Goal: Information Seeking & Learning: Check status

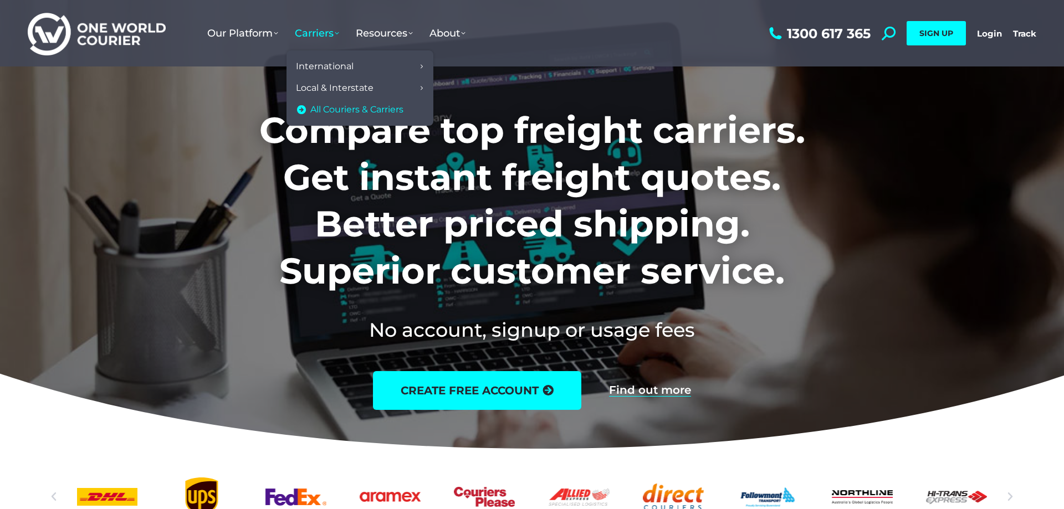
click at [339, 108] on span "All Couriers & Carriers" at bounding box center [356, 110] width 93 height 12
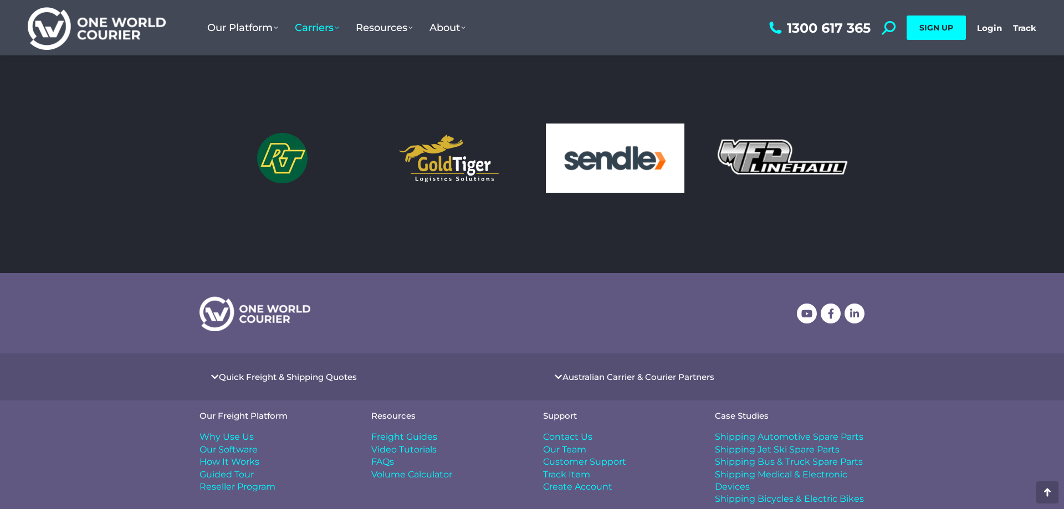
scroll to position [1009, 0]
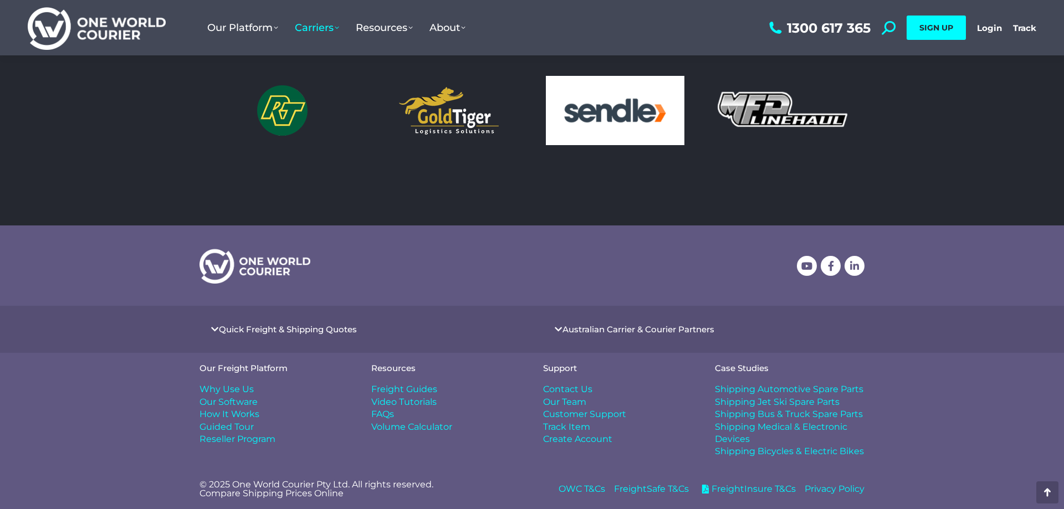
click at [556, 390] on span "Contact Us" at bounding box center [567, 389] width 49 height 12
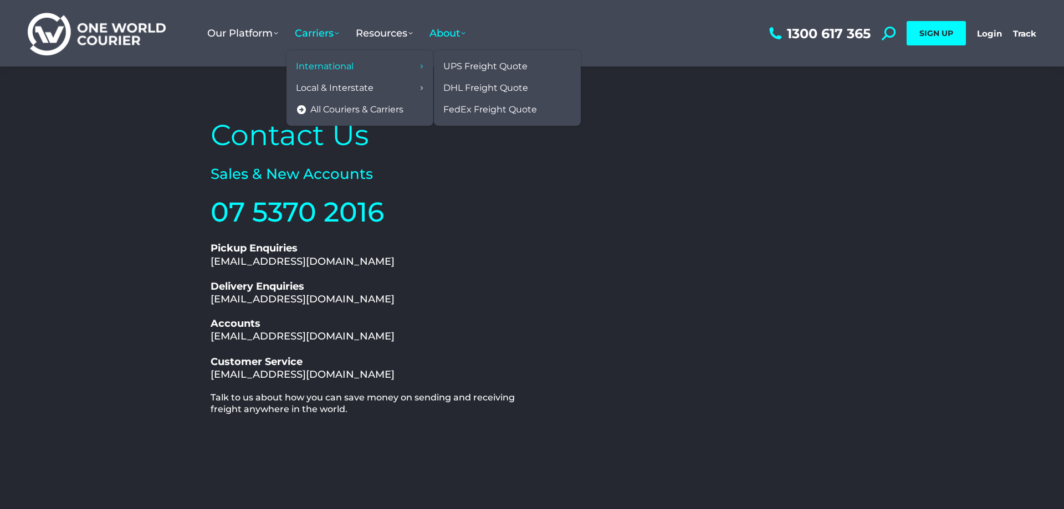
click at [316, 68] on span "International" at bounding box center [325, 67] width 58 height 12
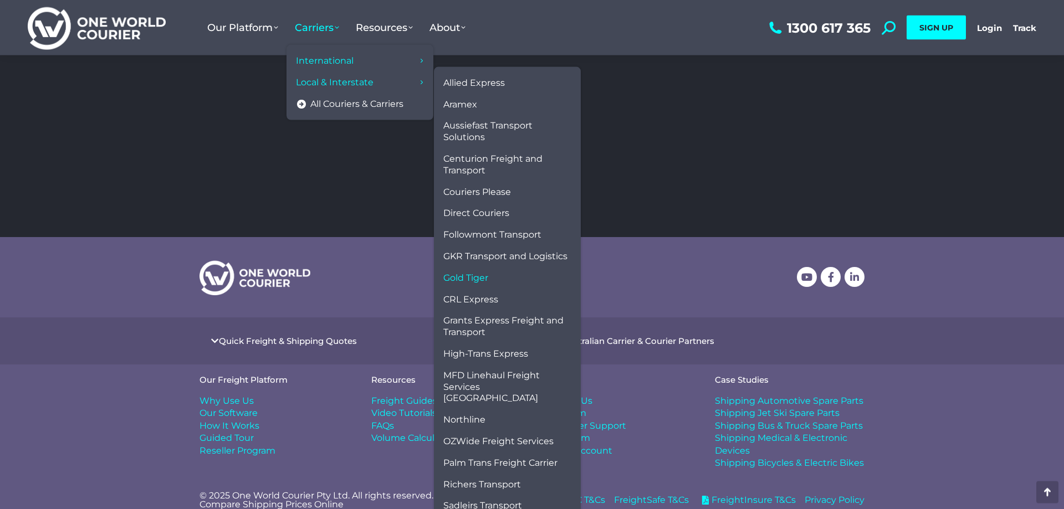
scroll to position [387, 0]
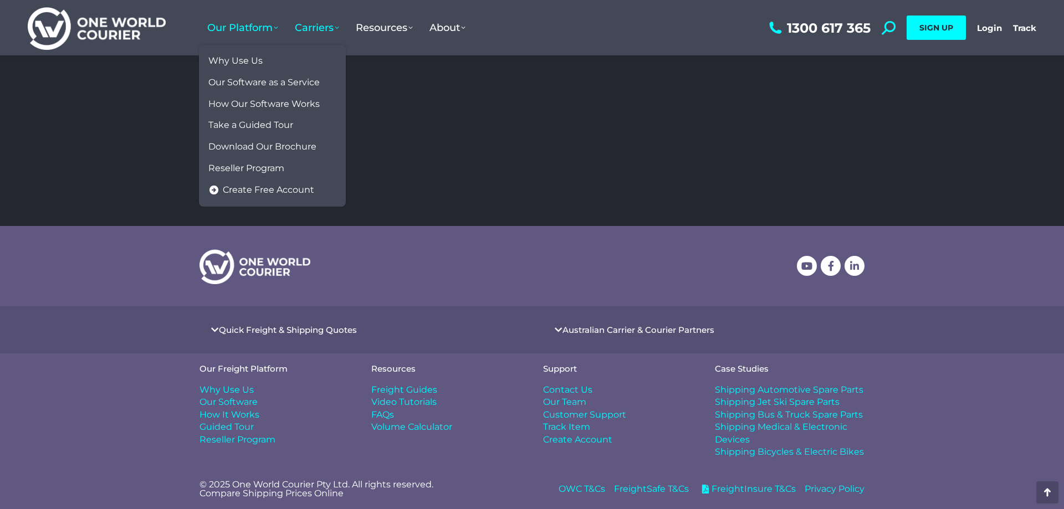
click at [277, 29] on span "Our Platform" at bounding box center [242, 28] width 71 height 12
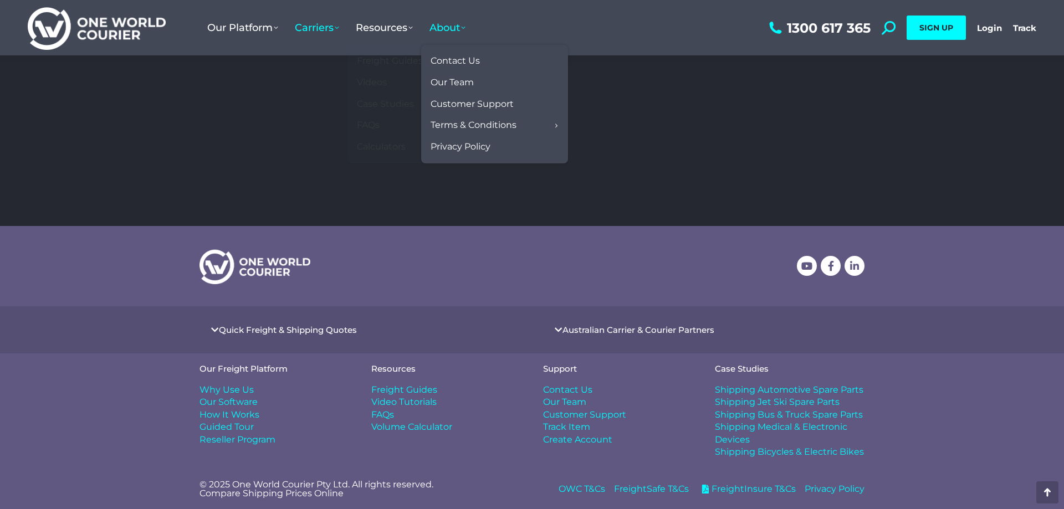
click at [464, 29] on span "About" at bounding box center [447, 28] width 36 height 12
click at [475, 66] on span "Contact Us" at bounding box center [455, 61] width 49 height 12
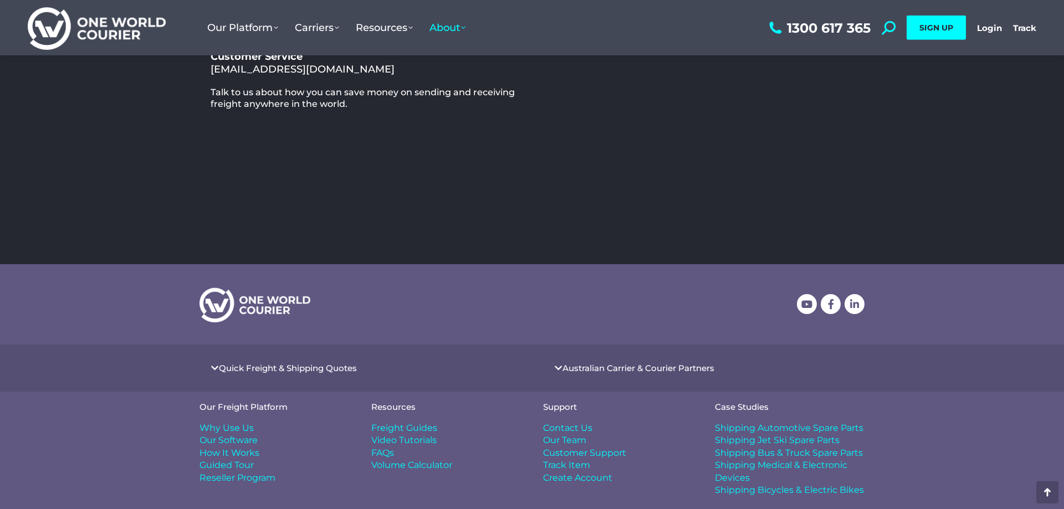
scroll to position [339, 0]
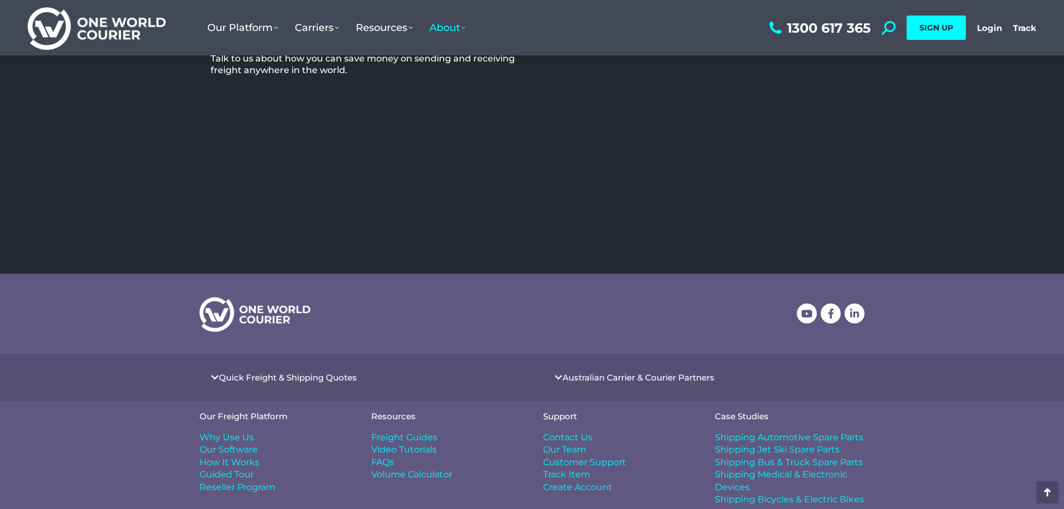
click at [572, 449] on span "Our Team" at bounding box center [564, 450] width 43 height 12
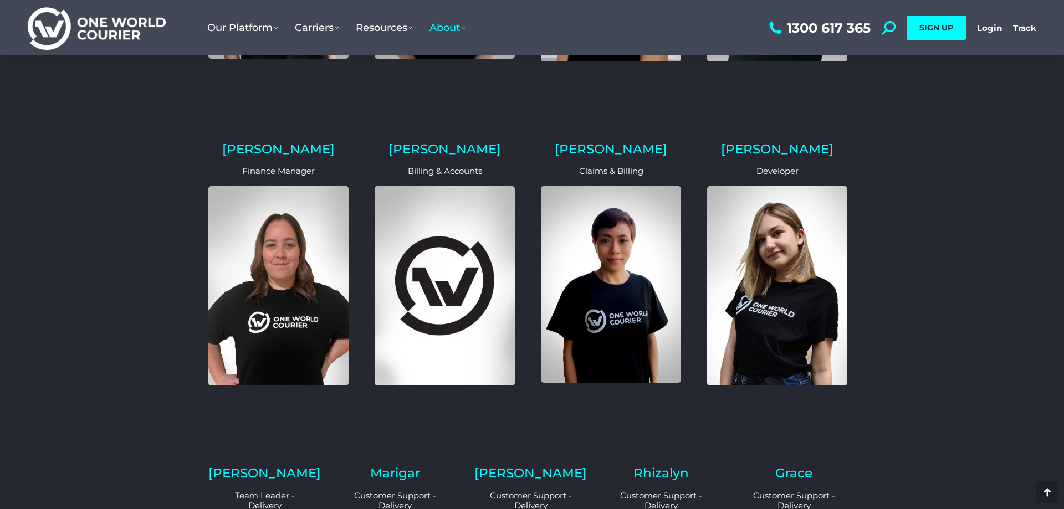
scroll to position [791, 0]
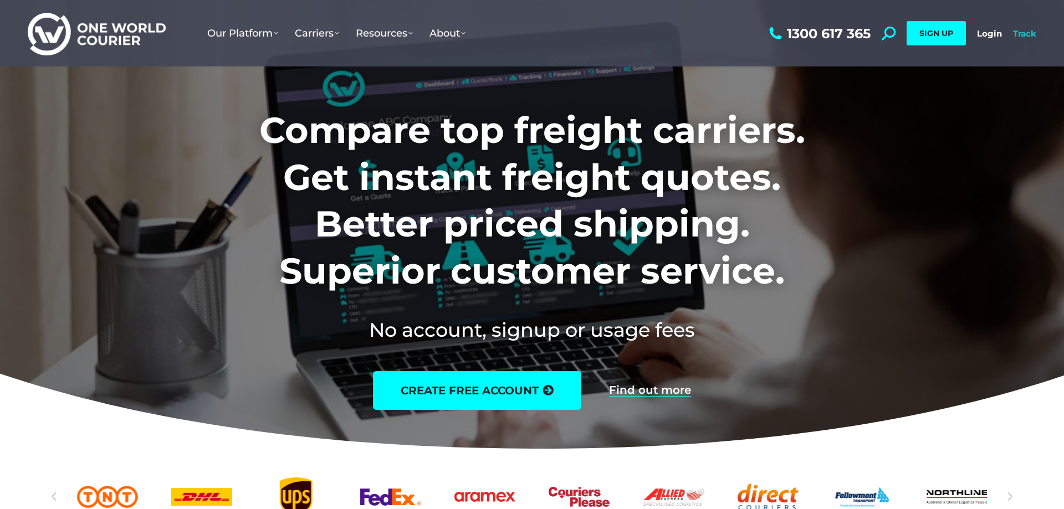
click at [1027, 30] on link "Track" at bounding box center [1024, 33] width 23 height 11
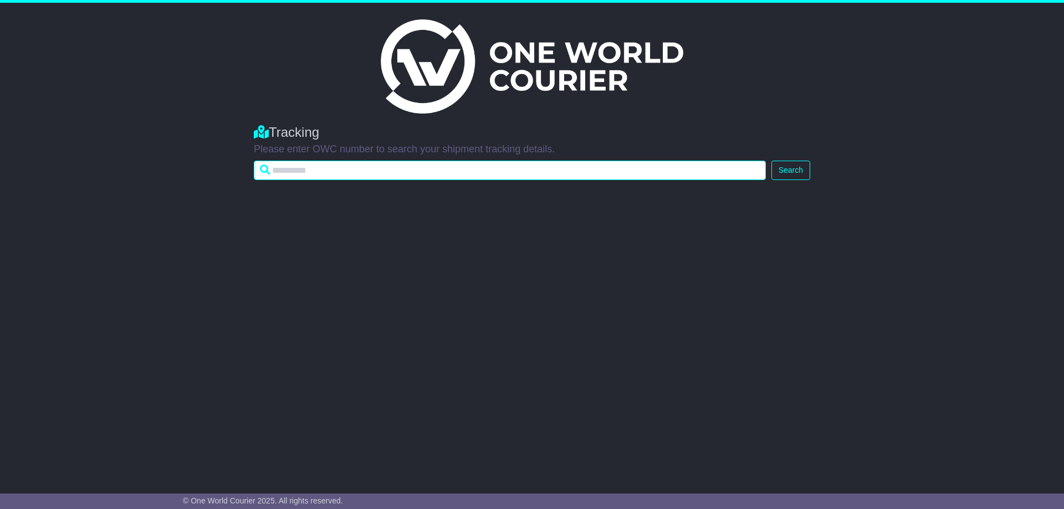
click at [315, 174] on input "text" at bounding box center [510, 170] width 512 height 19
type input "**********"
click at [771, 161] on button "Search" at bounding box center [790, 170] width 39 height 19
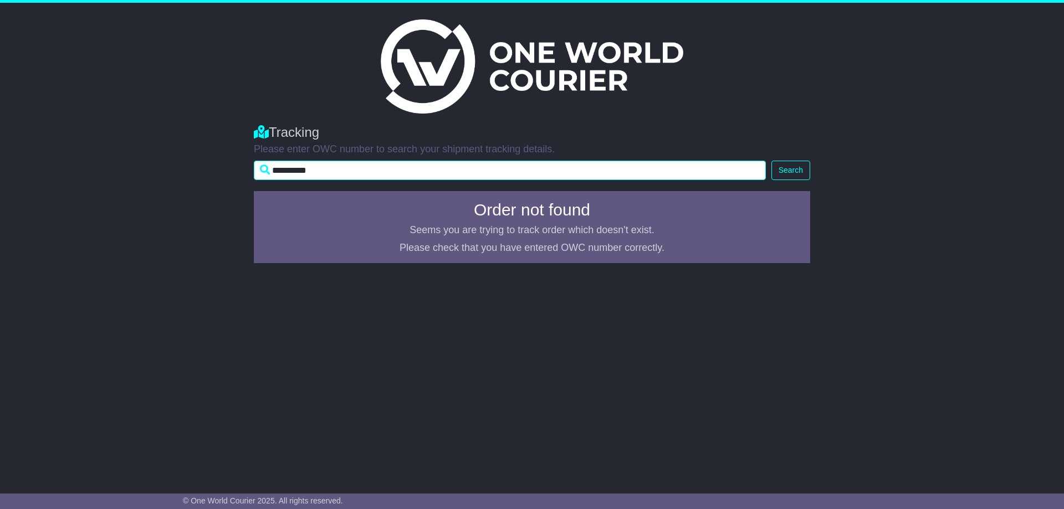
click at [289, 171] on input "**********" at bounding box center [510, 170] width 512 height 19
type input "**********"
click at [771, 161] on button "Search" at bounding box center [790, 170] width 39 height 19
